Goal: Communication & Community: Participate in discussion

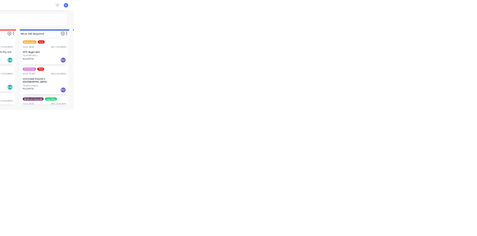
scroll to position [11, 0]
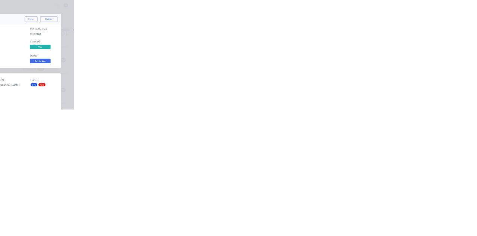
click at [45, 66] on icon at bounding box center [41, 66] width 5 height 4
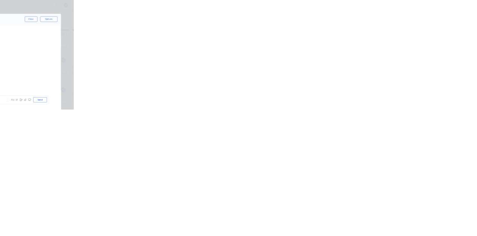
click at [193, 171] on img at bounding box center [167, 157] width 54 height 49
click at [335, 219] on div at bounding box center [239, 215] width 191 height 8
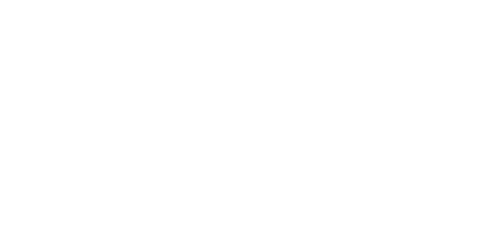
click at [419, 221] on button "Send" at bounding box center [403, 215] width 29 height 11
click at [398, 41] on button "Close" at bounding box center [384, 41] width 27 height 12
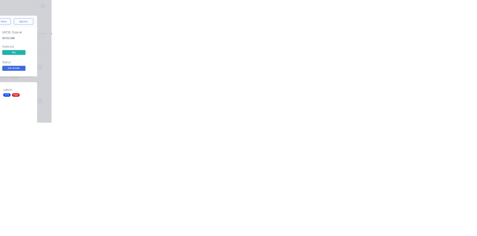
click at [78, 66] on div "Collaborate" at bounding box center [62, 65] width 29 height 7
click at [398, 40] on button "Close" at bounding box center [384, 41] width 27 height 12
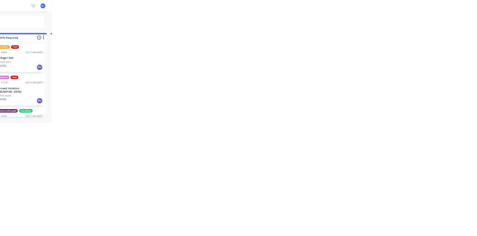
scroll to position [0, 0]
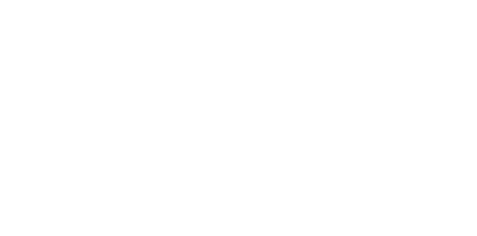
click at [78, 66] on div "Collaborate" at bounding box center [62, 65] width 29 height 7
click at [335, 219] on div at bounding box center [239, 215] width 191 height 8
click at [335, 219] on div "@k" at bounding box center [239, 215] width 191 height 8
click at [419, 221] on button "Send" at bounding box center [403, 215] width 29 height 11
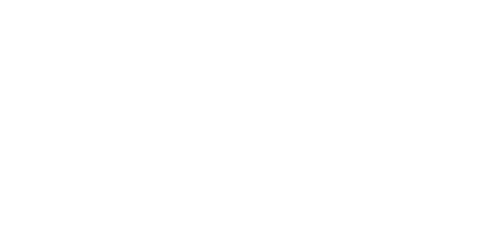
click at [398, 38] on button "Close" at bounding box center [384, 41] width 27 height 12
click at [78, 62] on div "Collaborate" at bounding box center [62, 65] width 29 height 7
click at [398, 40] on button "Close" at bounding box center [384, 41] width 27 height 12
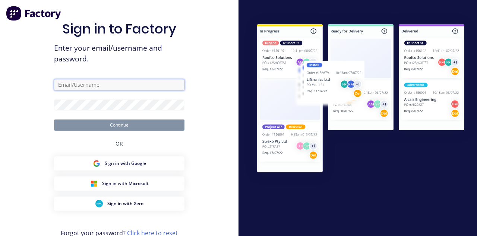
click at [65, 90] on input "text" at bounding box center [119, 84] width 130 height 11
type input "allstarcts@gmail.com"
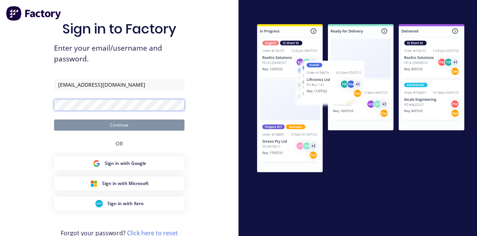
click at [54, 120] on button "Continue" at bounding box center [119, 125] width 130 height 11
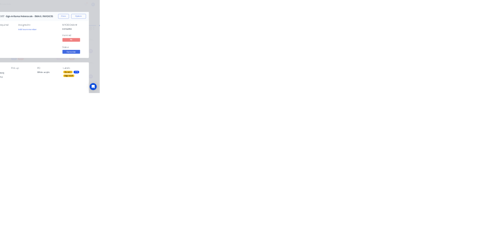
click at [78, 64] on div "Collaborate" at bounding box center [62, 65] width 29 height 7
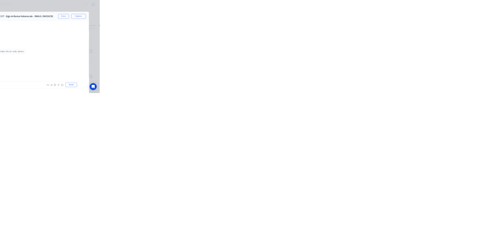
click at [335, 219] on div at bounding box center [239, 215] width 191 height 8
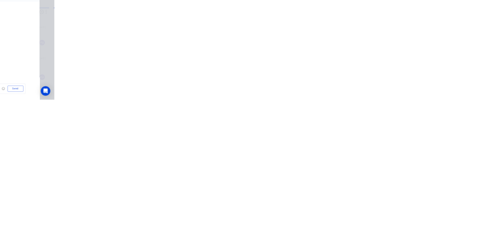
click at [419, 221] on button "Send" at bounding box center [403, 215] width 29 height 11
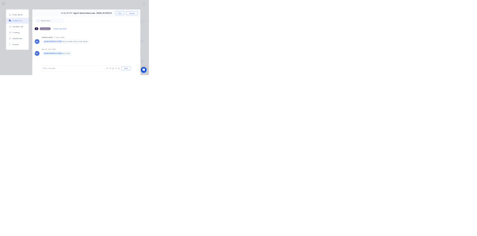
click at [398, 41] on button "Close" at bounding box center [384, 41] width 27 height 12
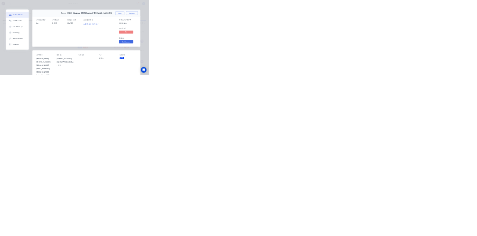
click at [442, 36] on button "Options" at bounding box center [422, 41] width 37 height 12
click at [398, 40] on button "Close" at bounding box center [384, 41] width 27 height 12
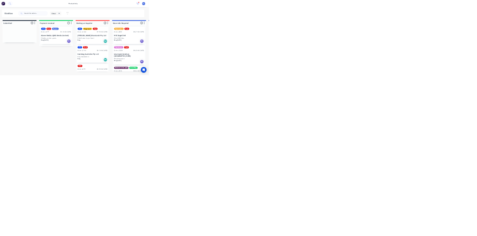
scroll to position [75, 0]
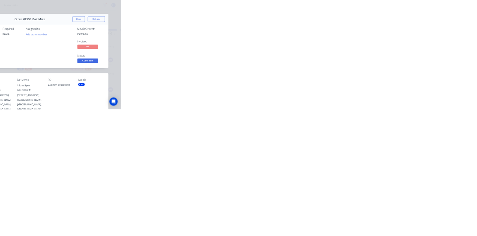
click at [78, 67] on div "Collaborate" at bounding box center [62, 65] width 29 height 7
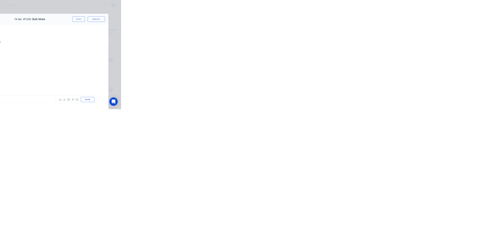
click at [398, 41] on button "Close" at bounding box center [384, 41] width 27 height 12
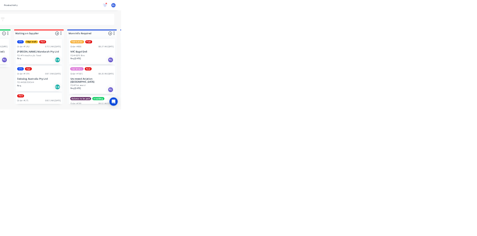
scroll to position [0, 0]
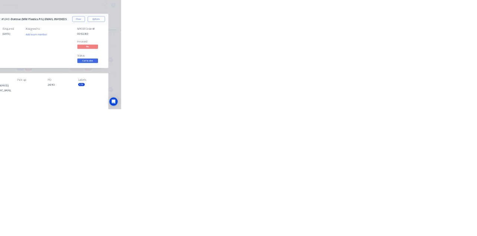
click at [398, 41] on button "Close" at bounding box center [384, 41] width 27 height 12
